Goal: Task Accomplishment & Management: Use online tool/utility

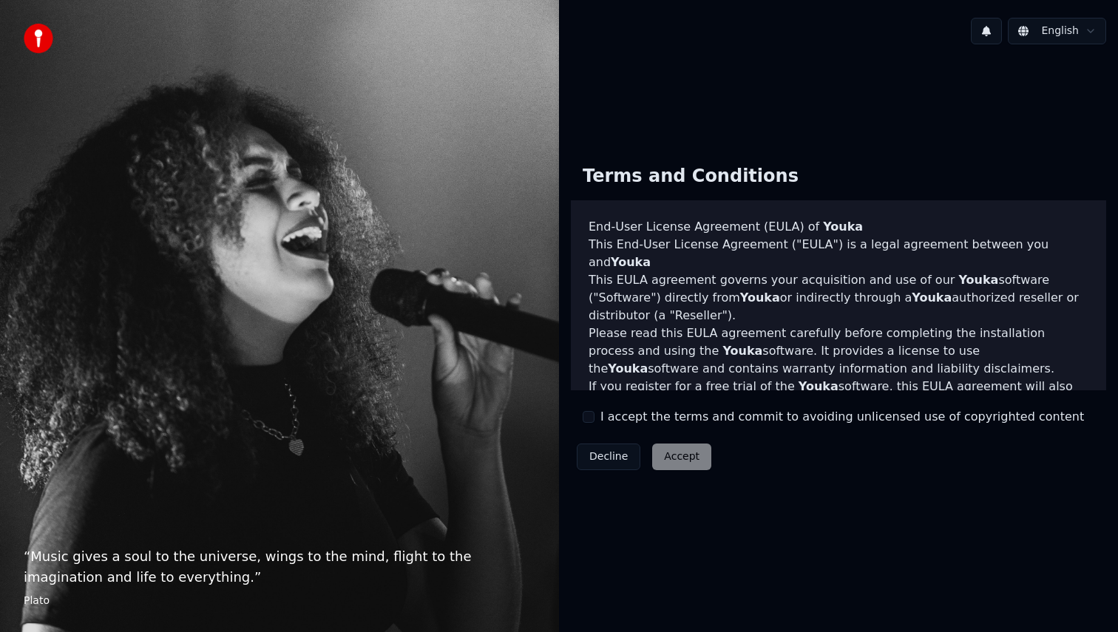
click at [599, 406] on div "Terms and Conditions End-User License Agreement (EULA) of Youka This End-User L…" at bounding box center [838, 314] width 535 height 322
click at [599, 416] on div "I accept the terms and commit to avoiding unlicensed use of copyrighted content" at bounding box center [833, 417] width 501 height 18
click at [590, 416] on button "I accept the terms and commit to avoiding unlicensed use of copyrighted content" at bounding box center [589, 417] width 12 height 12
click at [687, 465] on button "Accept" at bounding box center [681, 457] width 59 height 27
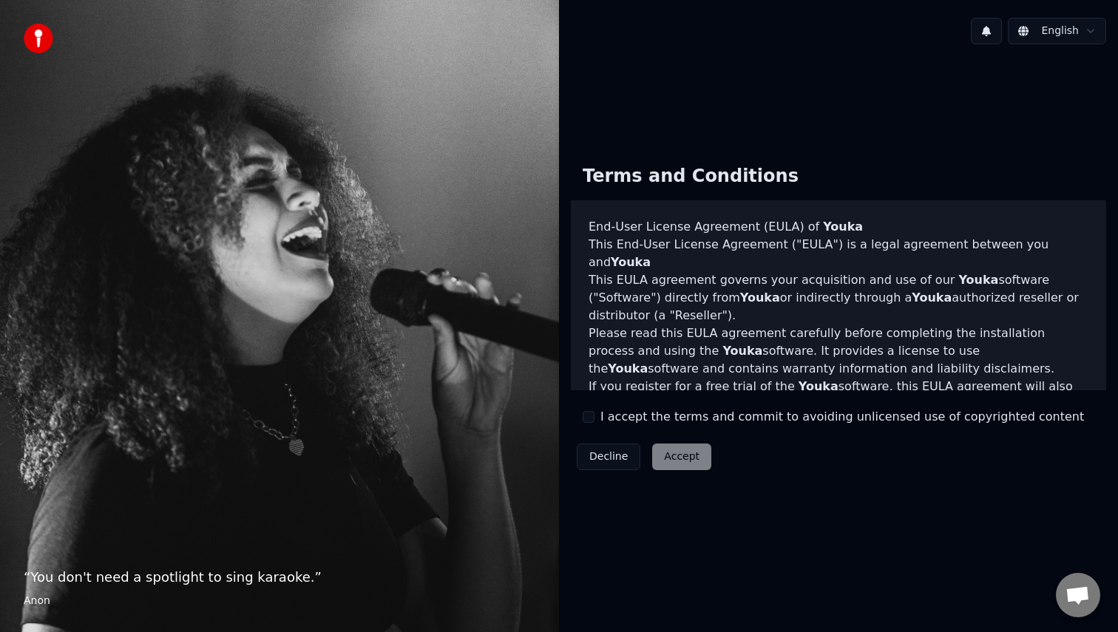
click at [589, 413] on button "I accept the terms and commit to avoiding unlicensed use of copyrighted content" at bounding box center [589, 417] width 12 height 12
click at [689, 456] on button "Accept" at bounding box center [681, 457] width 59 height 27
click at [592, 419] on button "I accept the terms and commit to avoiding unlicensed use of copyrighted content" at bounding box center [589, 417] width 12 height 12
click at [683, 459] on button "Accept" at bounding box center [681, 457] width 59 height 27
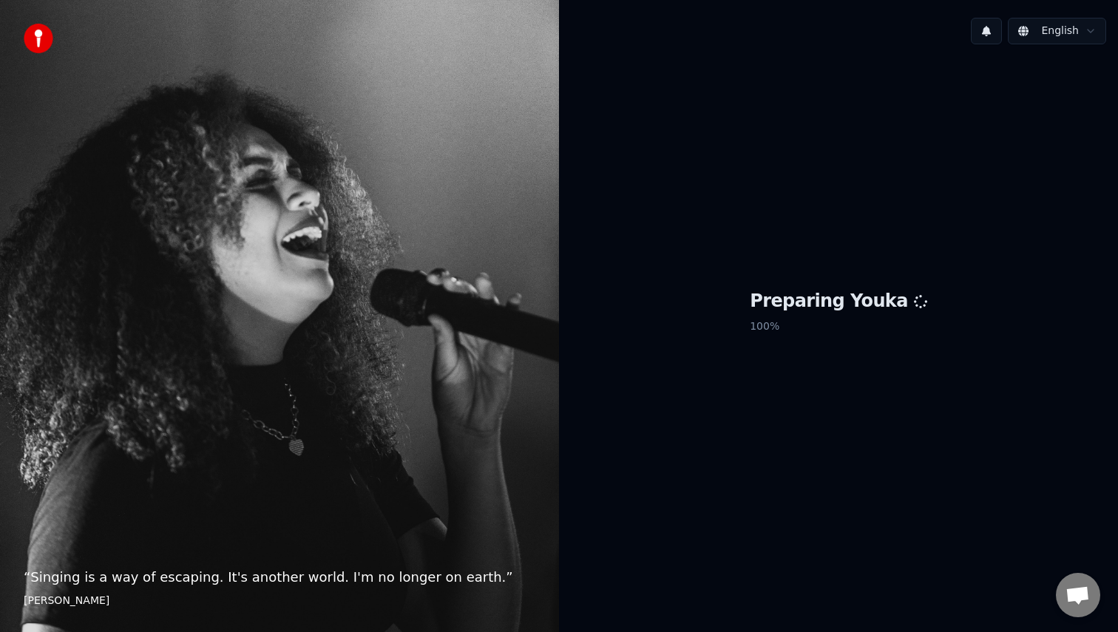
click at [697, 448] on div "Preparing Youka 100 %" at bounding box center [838, 314] width 559 height 517
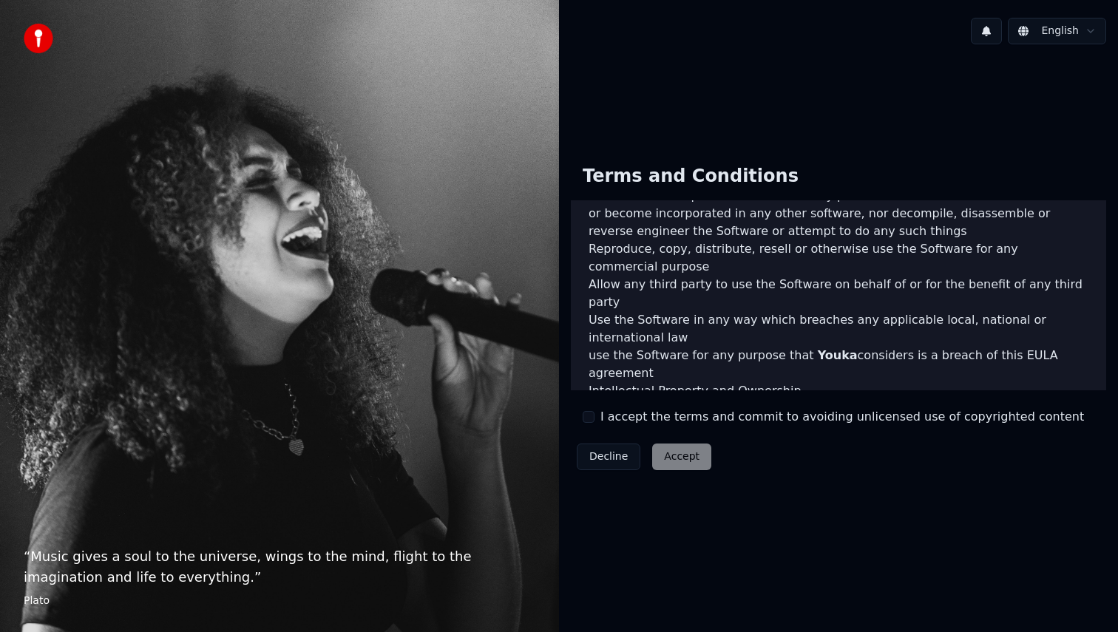
scroll to position [786, 0]
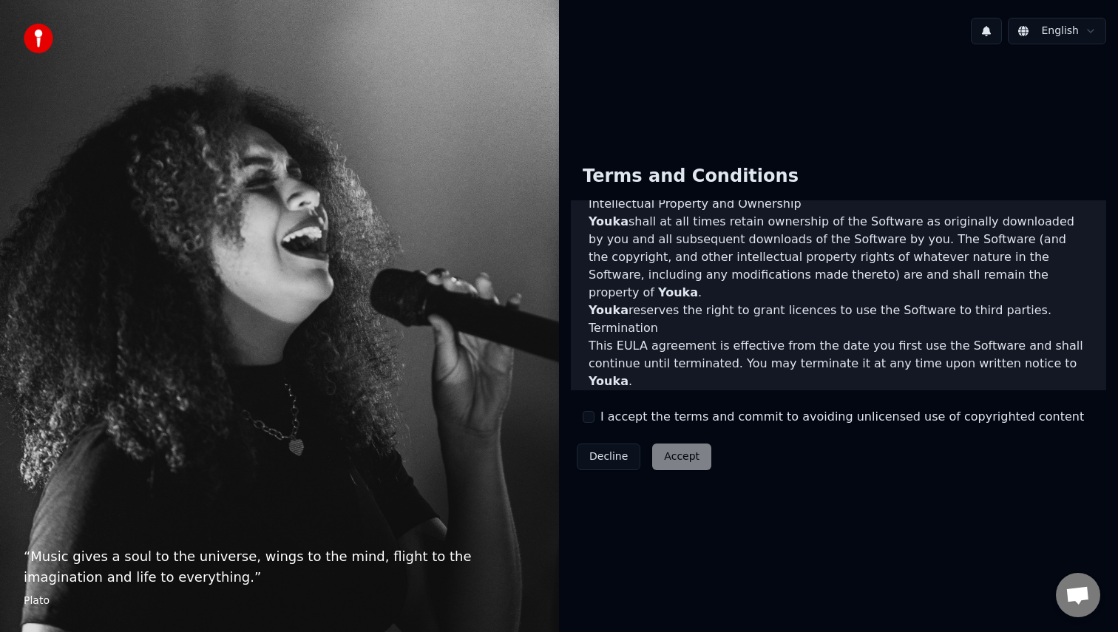
click at [589, 421] on button "I accept the terms and commit to avoiding unlicensed use of copyrighted content" at bounding box center [589, 417] width 12 height 12
click at [686, 456] on button "Accept" at bounding box center [681, 457] width 59 height 27
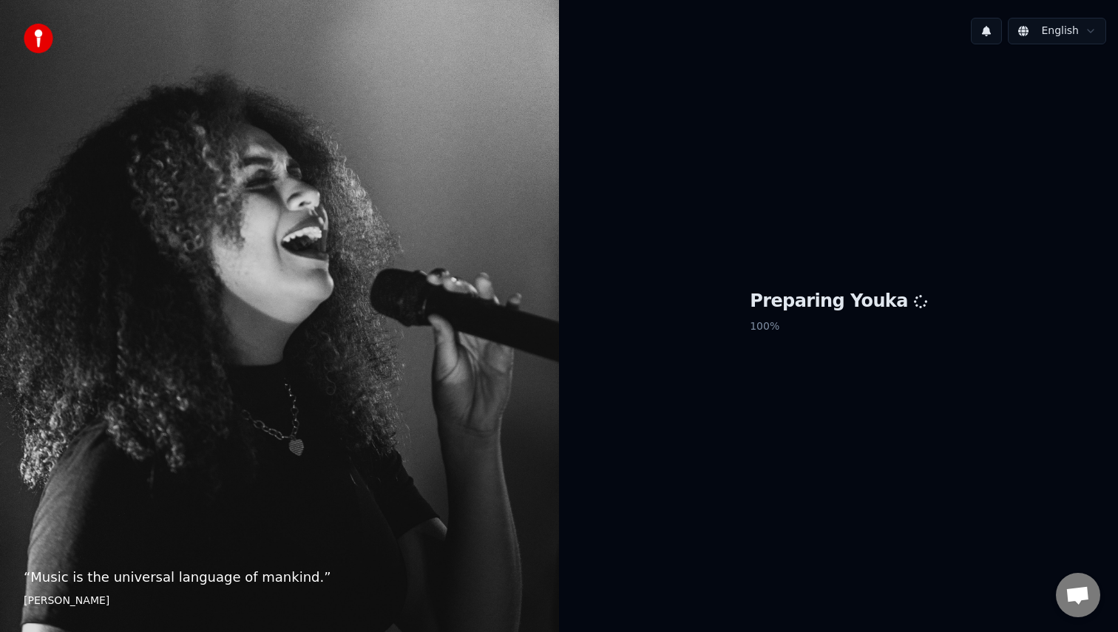
click at [858, 308] on h1 "Preparing Youka" at bounding box center [838, 302] width 177 height 24
click at [794, 487] on div "Preparing Youka 100 %" at bounding box center [838, 314] width 559 height 517
click at [1073, 594] on span "Open chat" at bounding box center [1078, 596] width 24 height 21
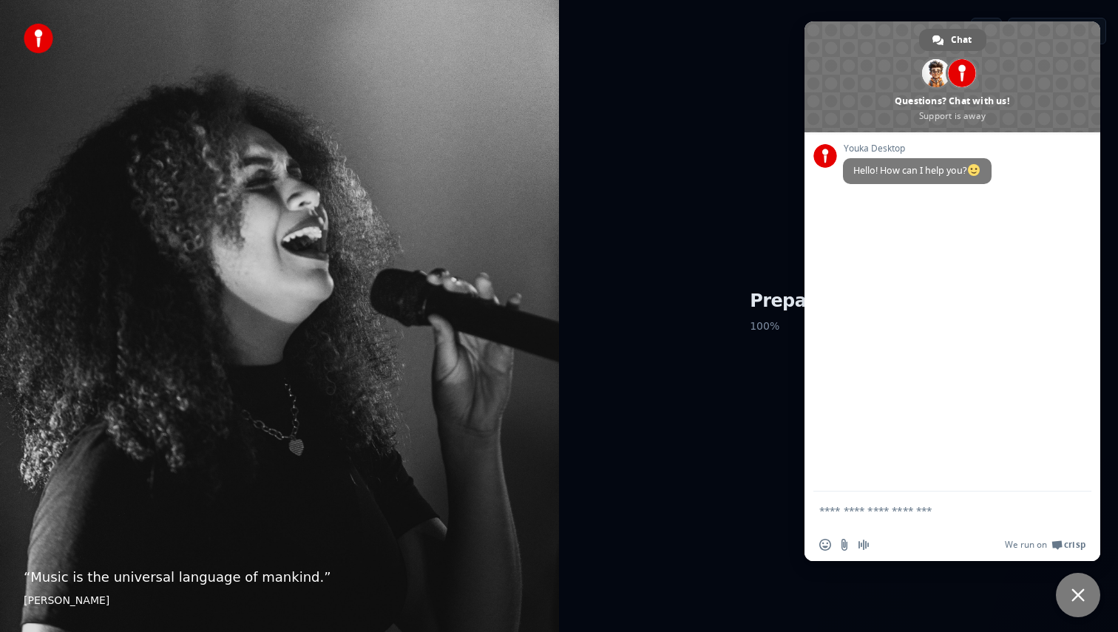
click at [714, 408] on div "Preparing Youka 100 %" at bounding box center [838, 314] width 559 height 517
click at [825, 53] on span at bounding box center [953, 76] width 296 height 111
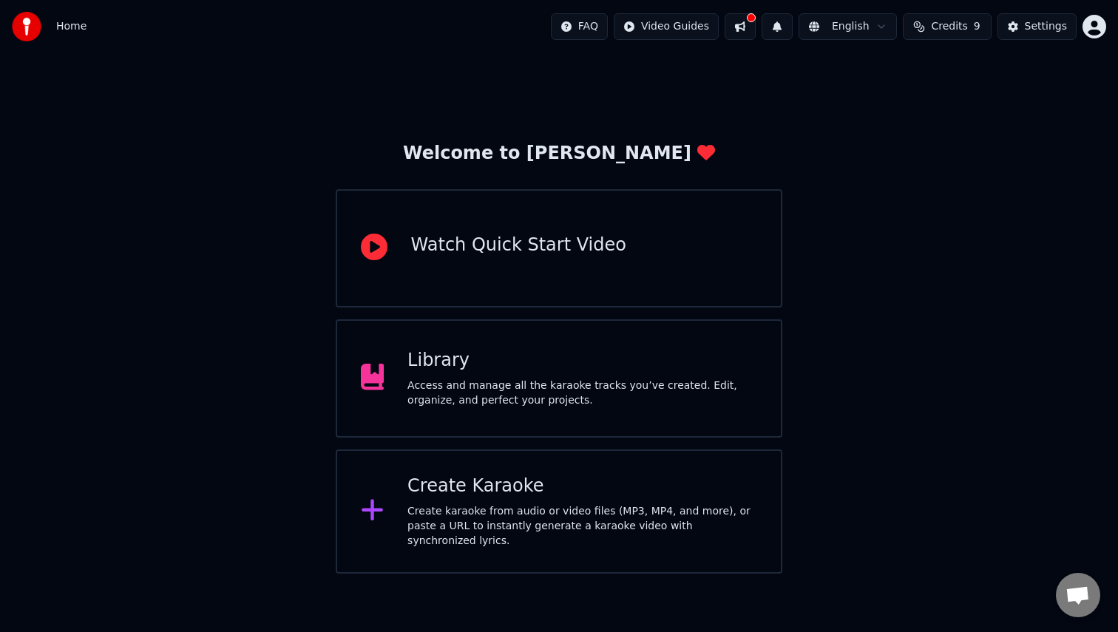
click at [500, 378] on div "Library Access and manage all the karaoke tracks you’ve created. Edit, organize…" at bounding box center [583, 378] width 350 height 59
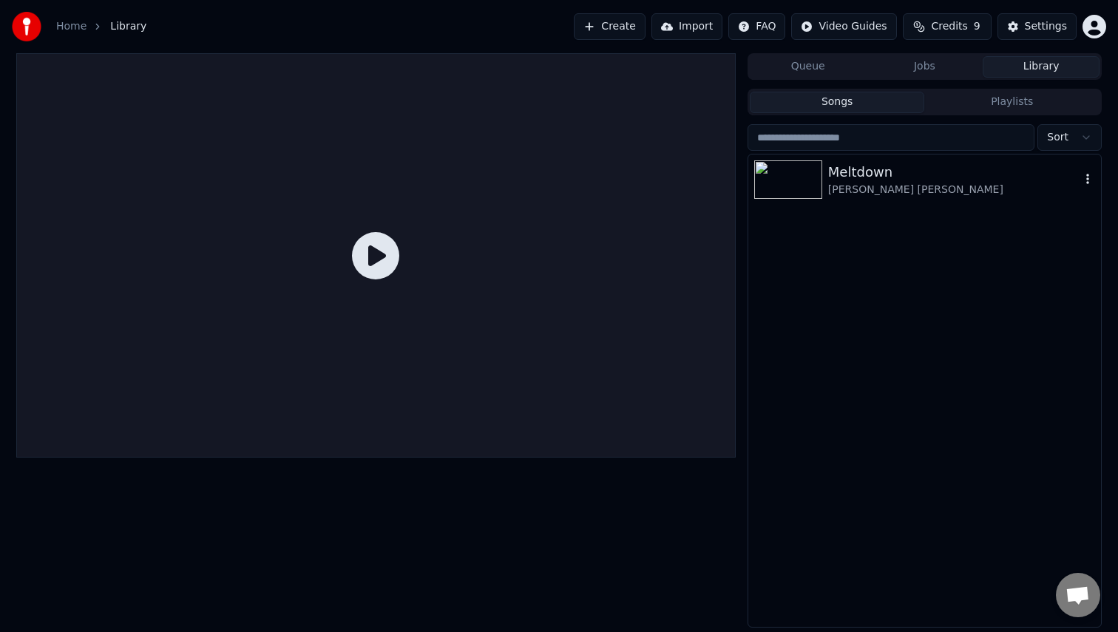
click at [878, 191] on div "[PERSON_NAME] [PERSON_NAME]" at bounding box center [954, 190] width 252 height 15
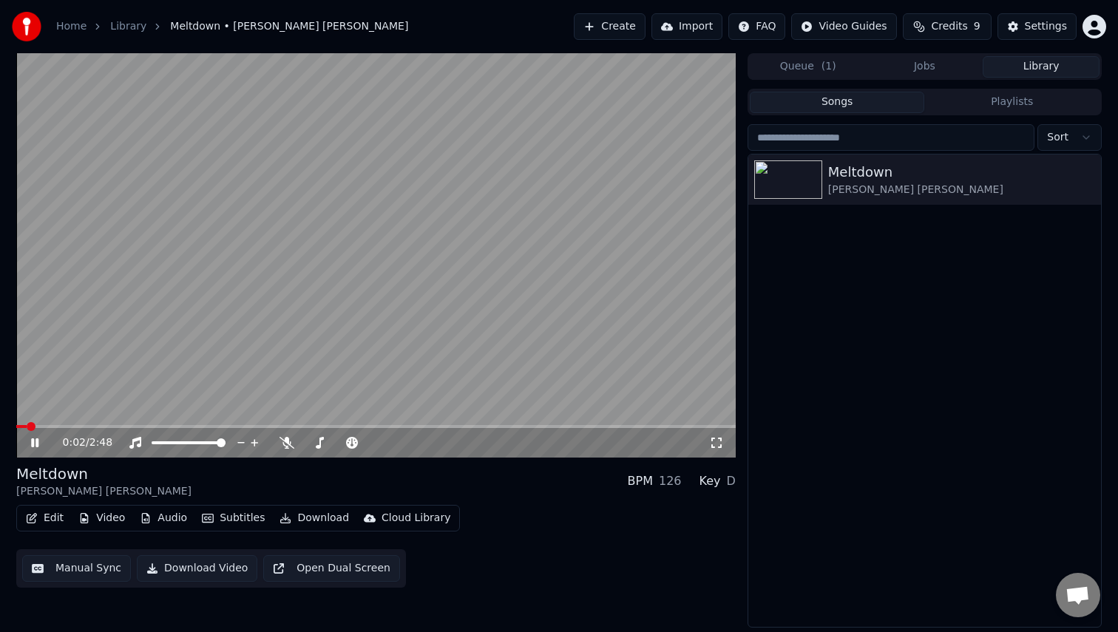
click at [31, 444] on icon at bounding box center [34, 443] width 7 height 9
click at [42, 518] on button "Edit" at bounding box center [45, 518] width 50 height 21
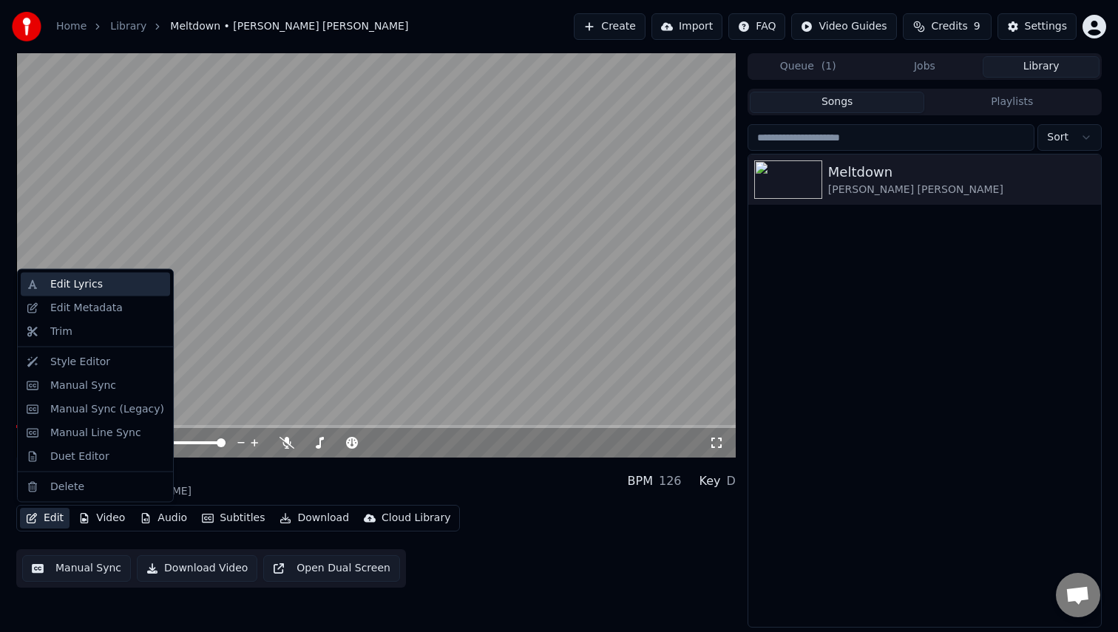
click at [47, 288] on div "Edit Lyrics" at bounding box center [95, 285] width 149 height 24
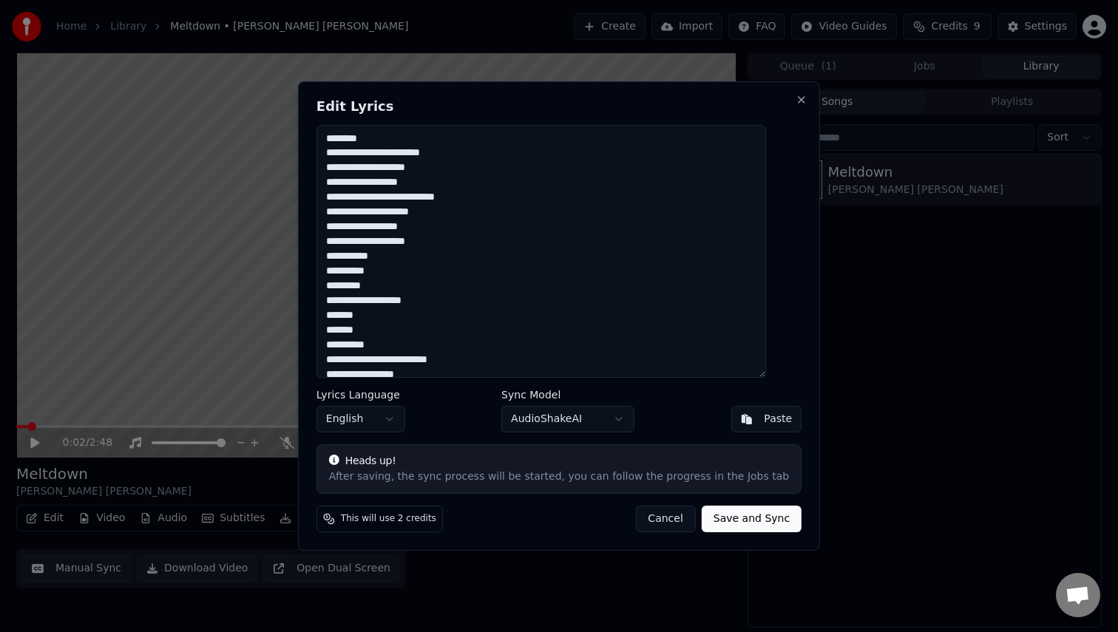
drag, startPoint x: 347, startPoint y: 158, endPoint x: 337, endPoint y: 159, distance: 9.6
click at [337, 159] on textarea at bounding box center [542, 251] width 450 height 253
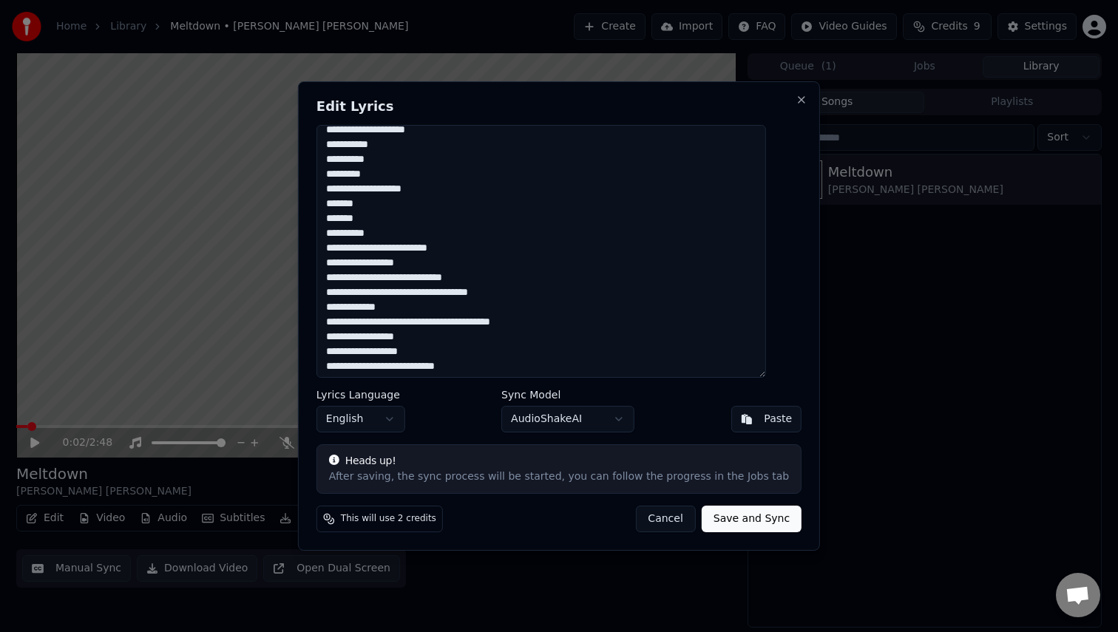
scroll to position [112, 0]
click at [348, 208] on textarea at bounding box center [542, 251] width 450 height 253
click at [438, 189] on textarea at bounding box center [542, 251] width 450 height 253
click at [346, 203] on textarea at bounding box center [542, 251] width 450 height 253
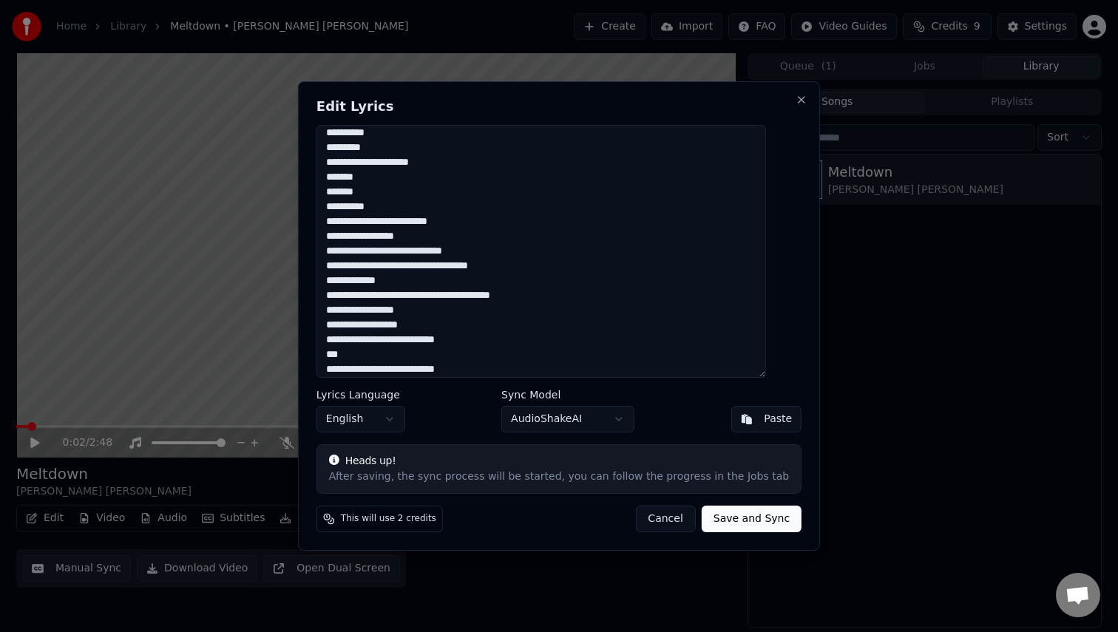
scroll to position [271, 0]
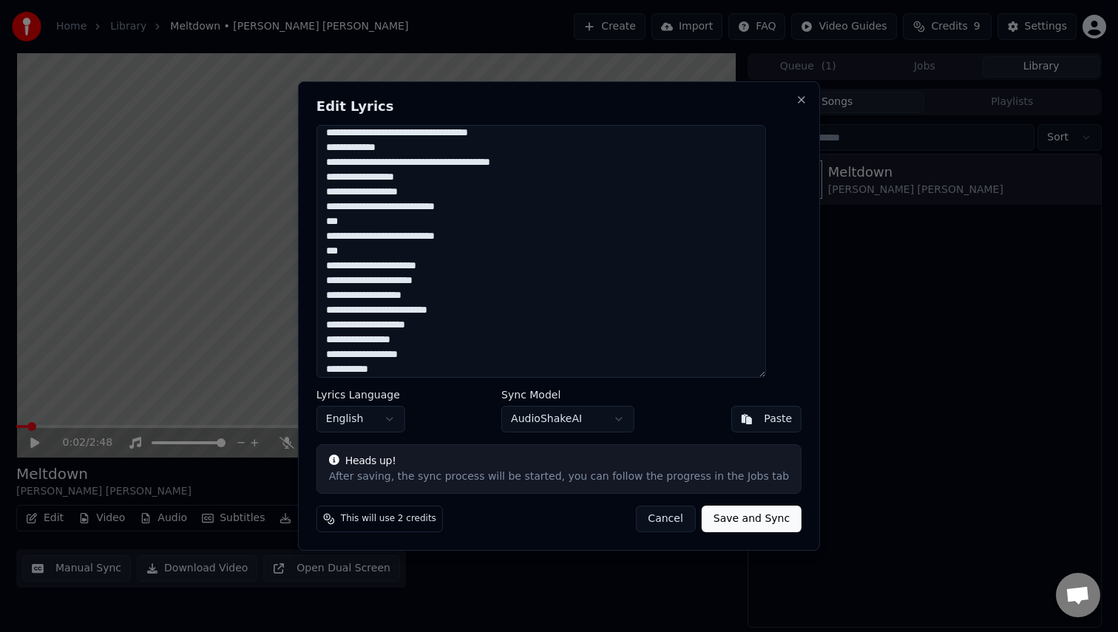
click at [347, 269] on textarea at bounding box center [542, 251] width 450 height 253
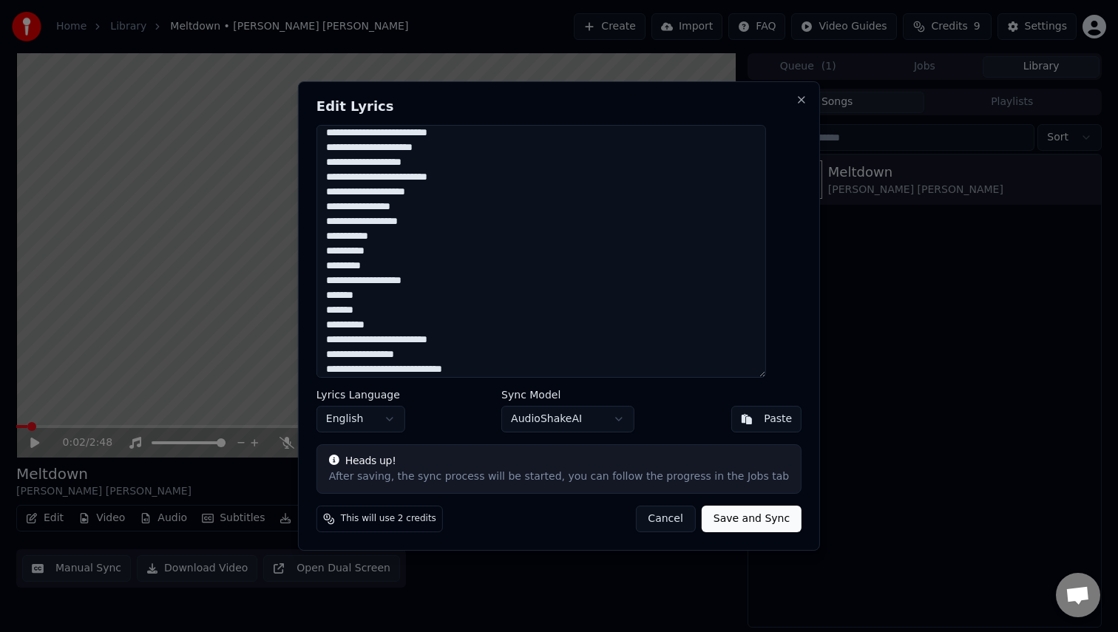
click at [438, 280] on textarea at bounding box center [542, 251] width 450 height 253
click at [345, 295] on textarea at bounding box center [542, 251] width 450 height 253
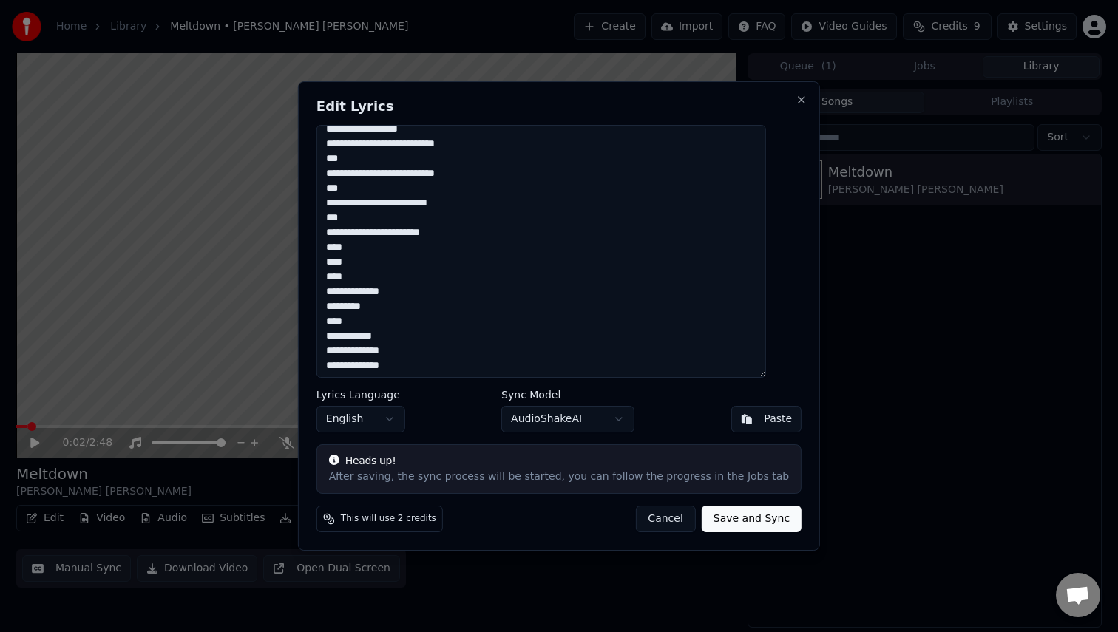
scroll to position [721, 0]
click at [375, 292] on textarea at bounding box center [542, 251] width 450 height 253
click at [351, 305] on textarea at bounding box center [542, 251] width 450 height 253
click at [351, 292] on textarea at bounding box center [542, 251] width 450 height 253
click at [352, 308] on textarea at bounding box center [542, 251] width 450 height 253
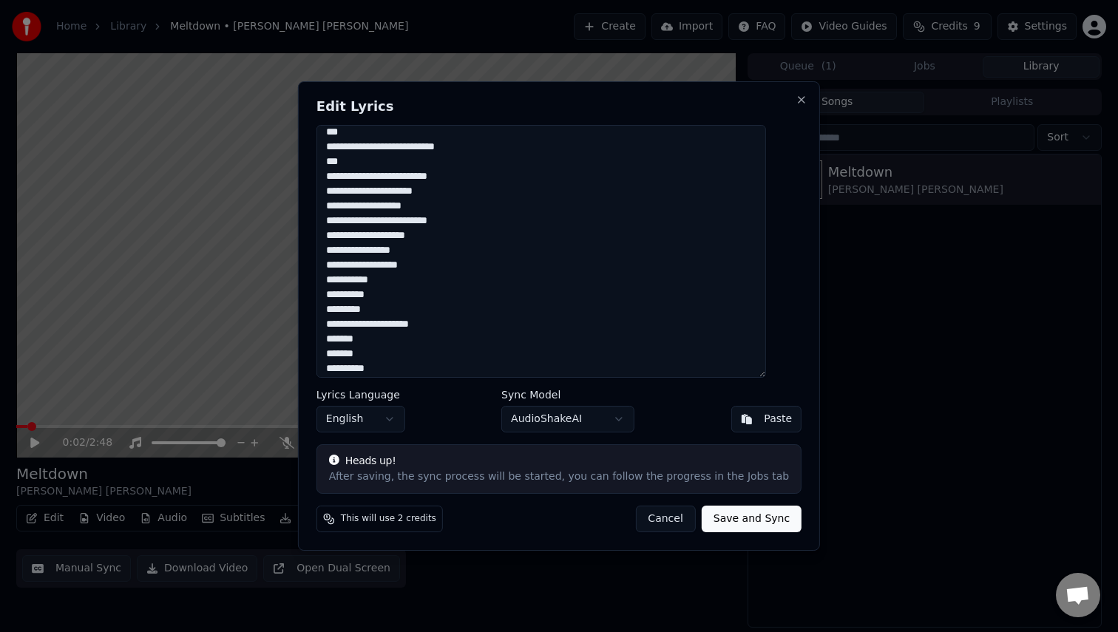
scroll to position [0, 0]
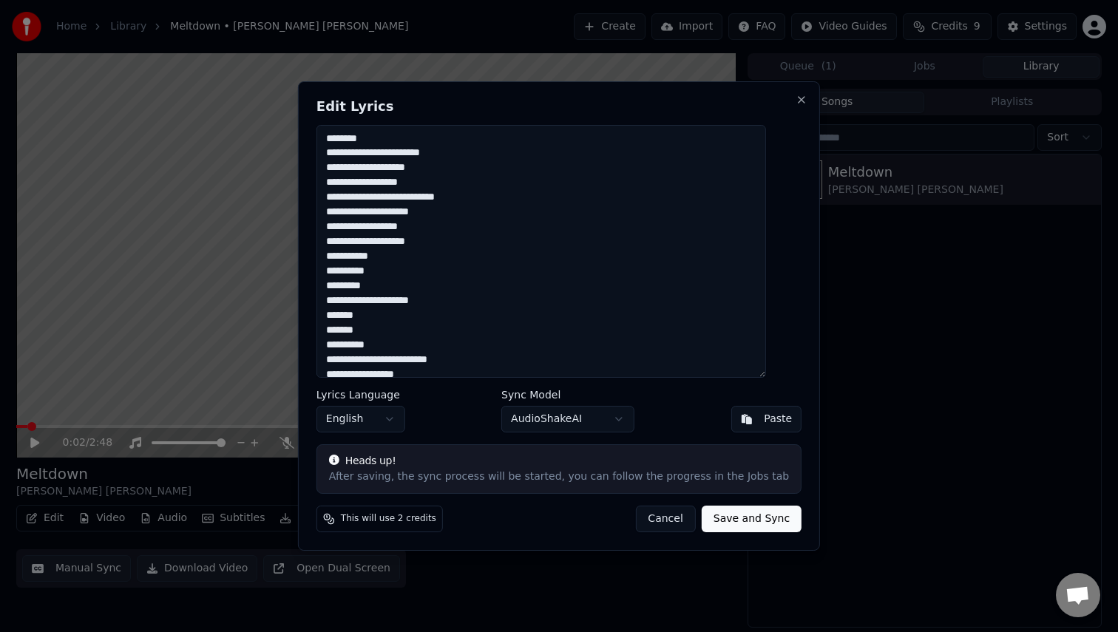
type textarea "**********"
click at [754, 521] on button "Save and Sync" at bounding box center [752, 519] width 100 height 27
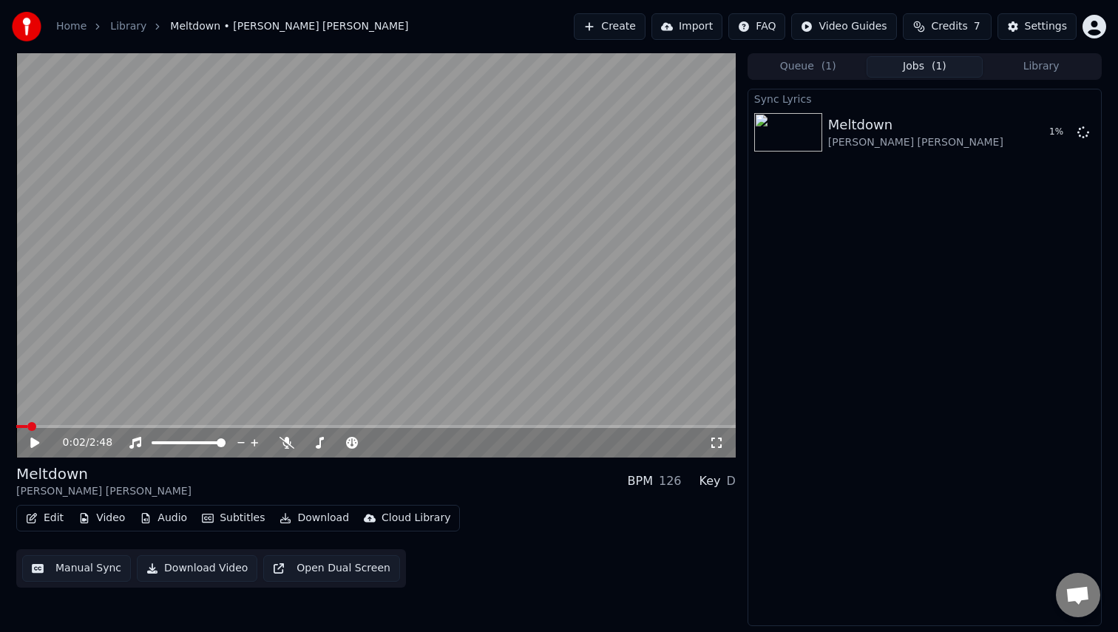
click at [87, 425] on span at bounding box center [376, 426] width 720 height 3
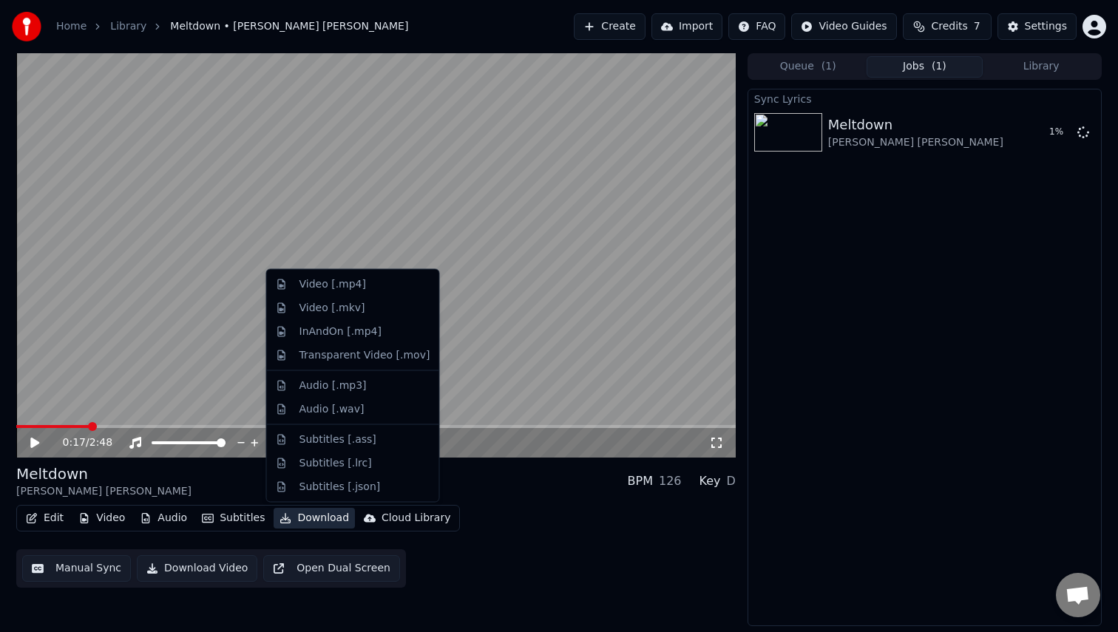
click at [319, 519] on button "Download" at bounding box center [314, 518] width 81 height 21
click at [368, 283] on div "Video [.mp4]" at bounding box center [365, 284] width 131 height 15
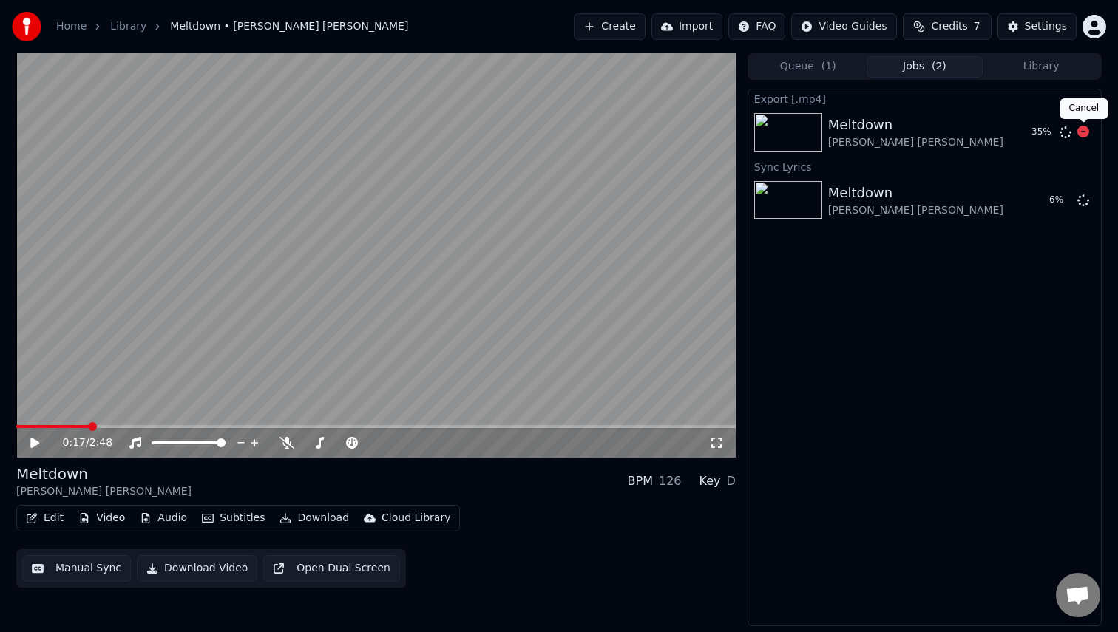
click at [1087, 132] on icon at bounding box center [1084, 132] width 12 height 12
click at [1081, 130] on icon at bounding box center [1084, 132] width 12 height 12
click at [494, 195] on video at bounding box center [376, 255] width 720 height 405
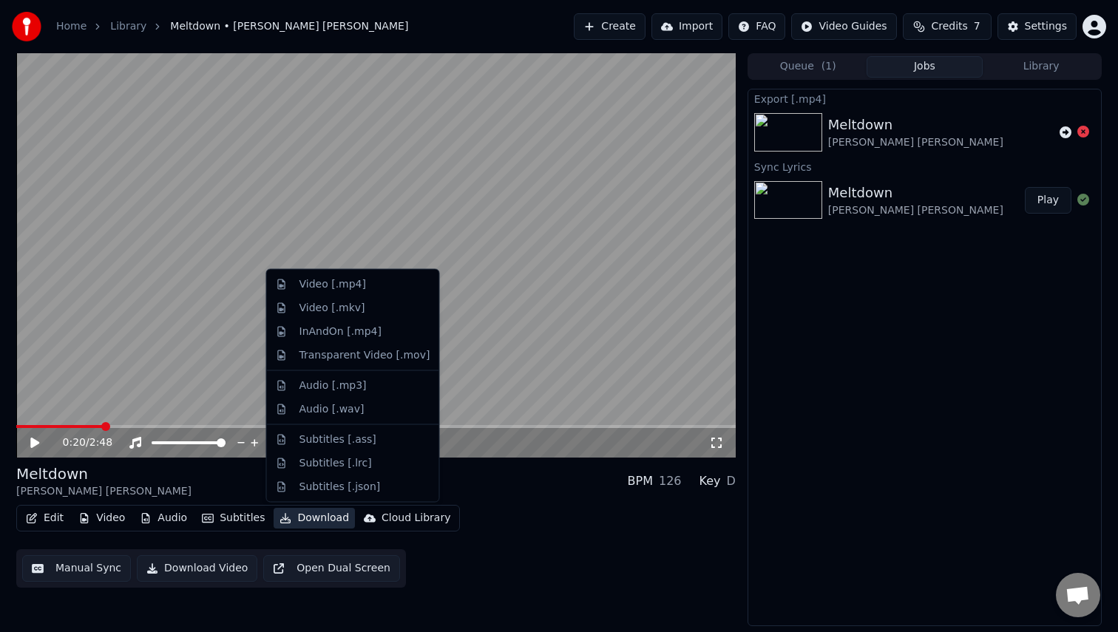
click at [294, 518] on button "Download" at bounding box center [314, 518] width 81 height 21
click at [352, 291] on div "Video [.mp4]" at bounding box center [333, 284] width 67 height 15
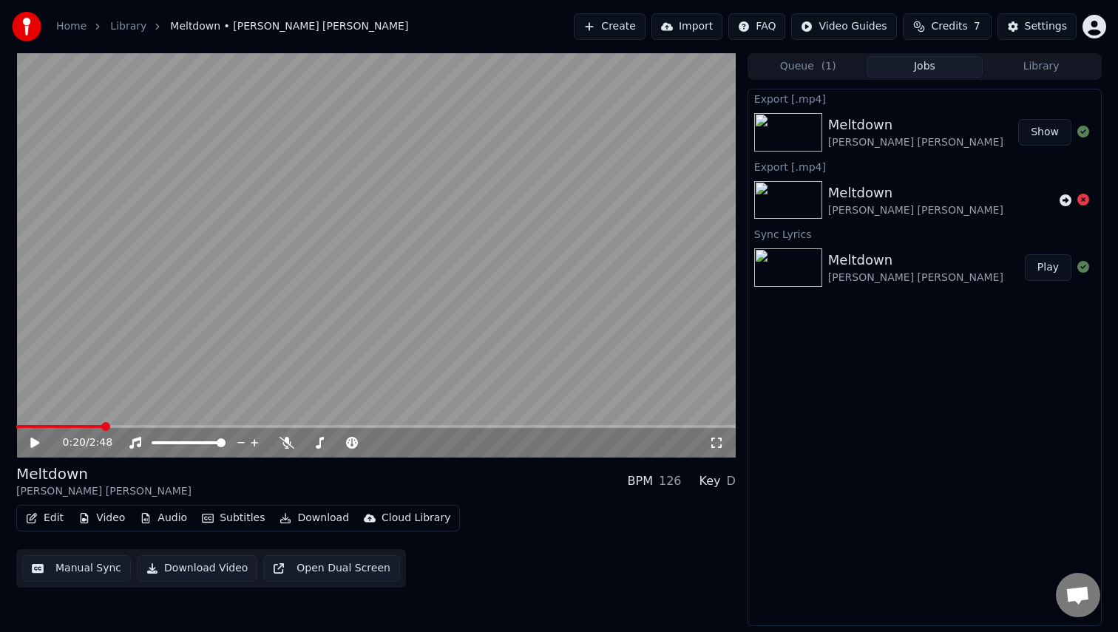
click at [303, 521] on button "Download" at bounding box center [314, 518] width 81 height 21
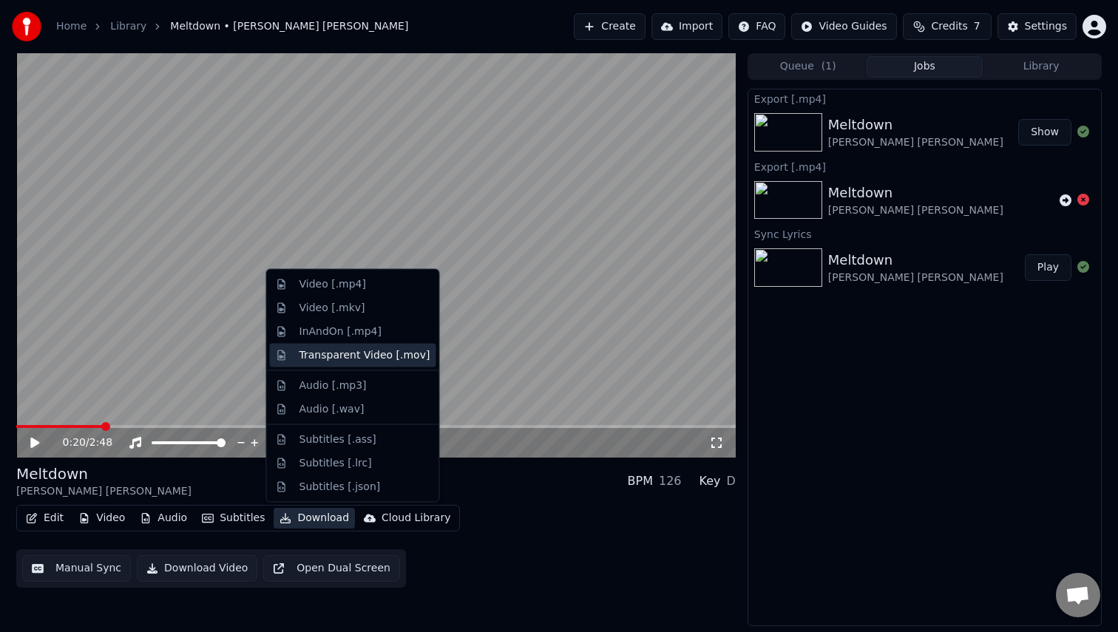
click at [369, 362] on div "Transparent Video [.mov]" at bounding box center [365, 355] width 131 height 15
